Goal: Find specific fact: Find specific fact

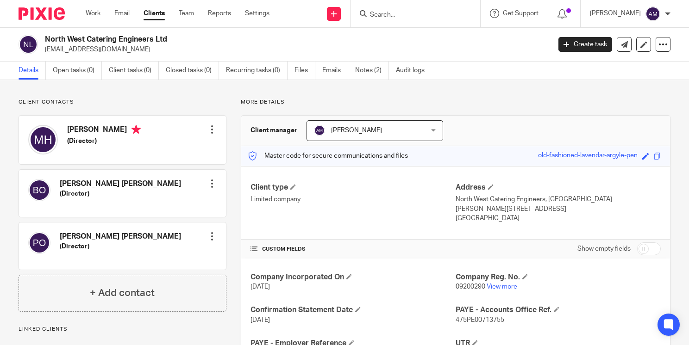
scroll to position [120, 0]
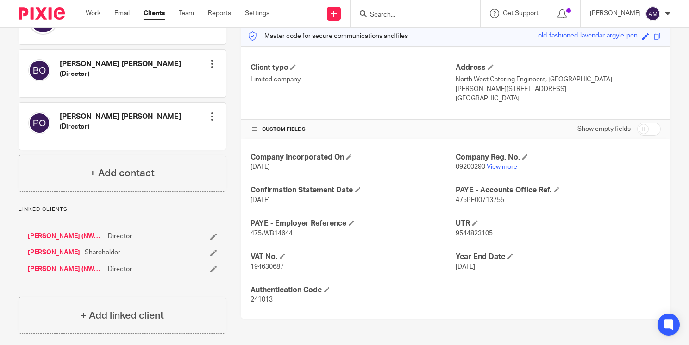
click at [404, 6] on div at bounding box center [415, 13] width 130 height 27
click at [404, 10] on form at bounding box center [418, 14] width 99 height 12
click at [393, 15] on input "Search" at bounding box center [410, 15] width 83 height 8
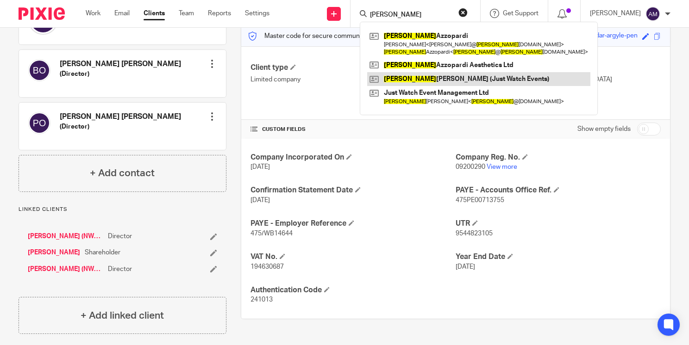
type input "amanda"
click at [414, 82] on link at bounding box center [478, 79] width 223 height 14
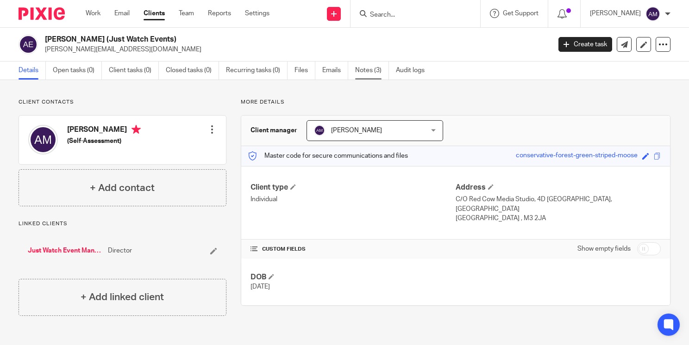
click at [371, 70] on link "Notes (3)" at bounding box center [372, 71] width 34 height 18
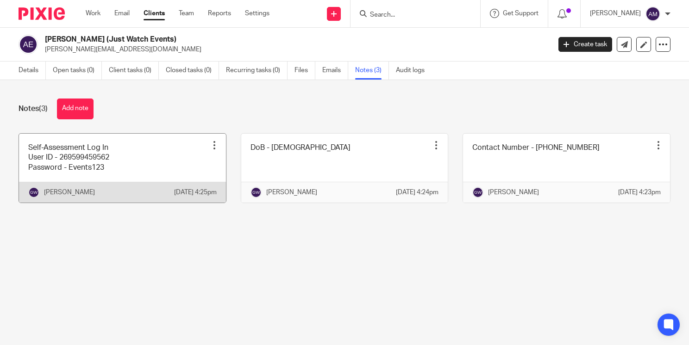
click at [144, 174] on link at bounding box center [122, 168] width 207 height 69
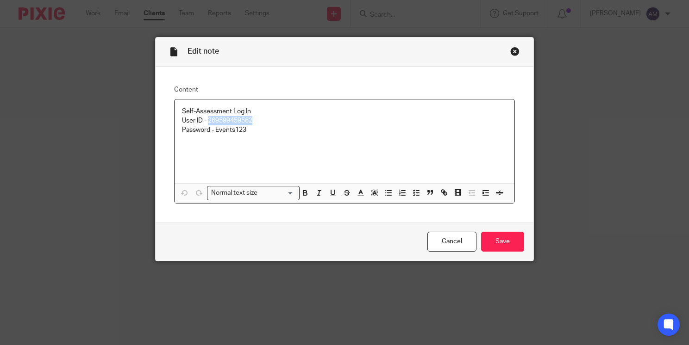
drag, startPoint x: 206, startPoint y: 119, endPoint x: 263, endPoint y: 123, distance: 57.0
click at [263, 123] on p "User ID - 269599459562" at bounding box center [344, 120] width 325 height 9
drag, startPoint x: 206, startPoint y: 120, endPoint x: 249, endPoint y: 121, distance: 42.6
click at [249, 121] on p "User ID - 269599459562" at bounding box center [344, 120] width 325 height 9
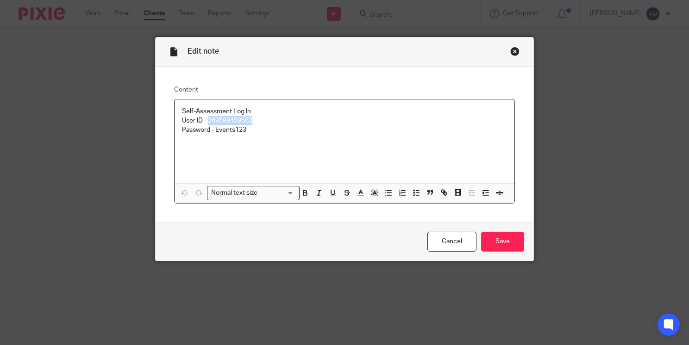
copy p "269599459562"
